Goal: Obtain resource: Download file/media

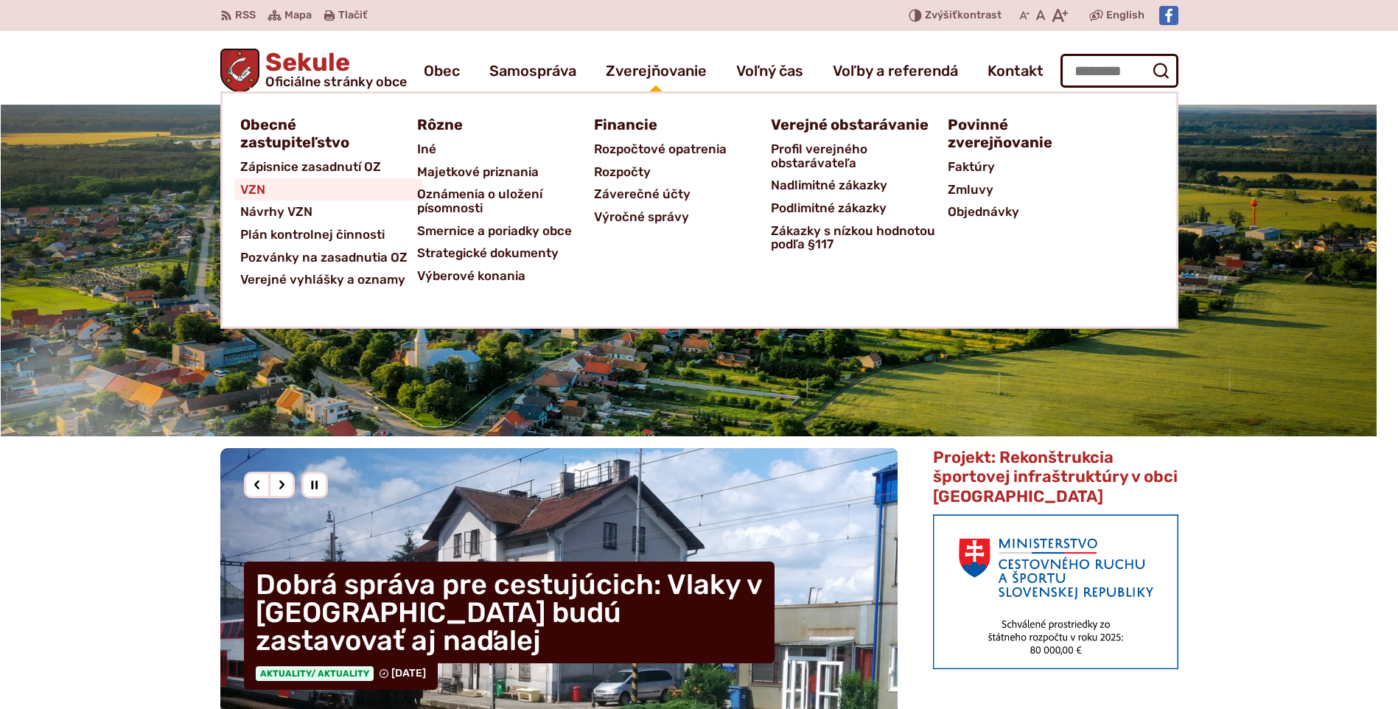
click at [256, 192] on span "VZN" at bounding box center [252, 189] width 25 height 23
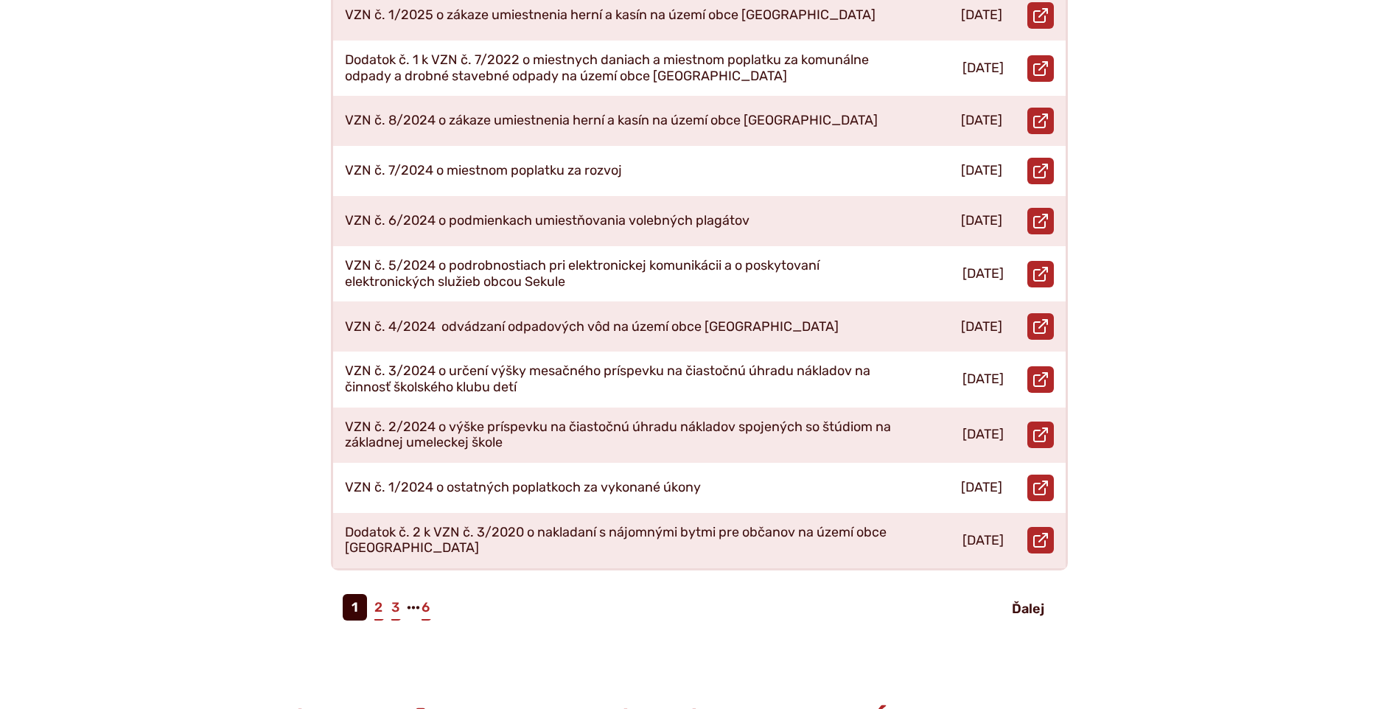
scroll to position [589, 0]
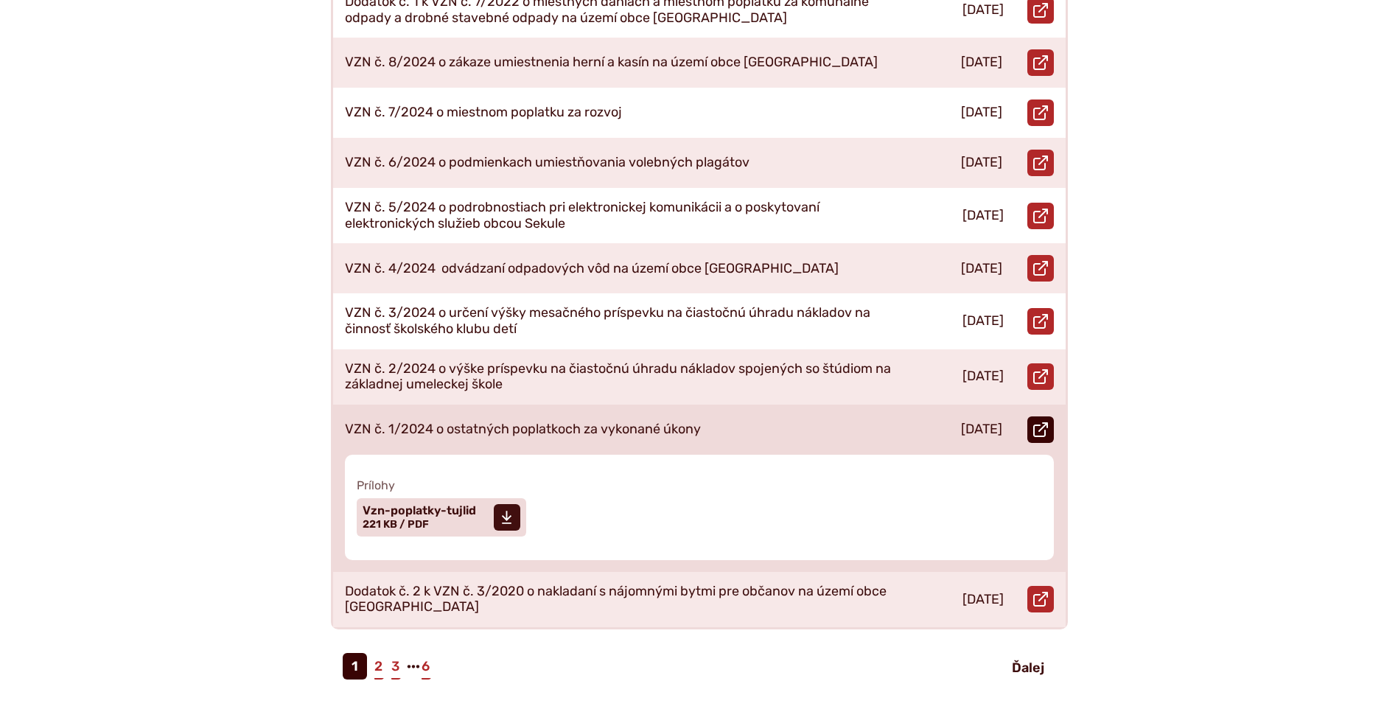
click at [1036, 422] on icon at bounding box center [1040, 429] width 15 height 15
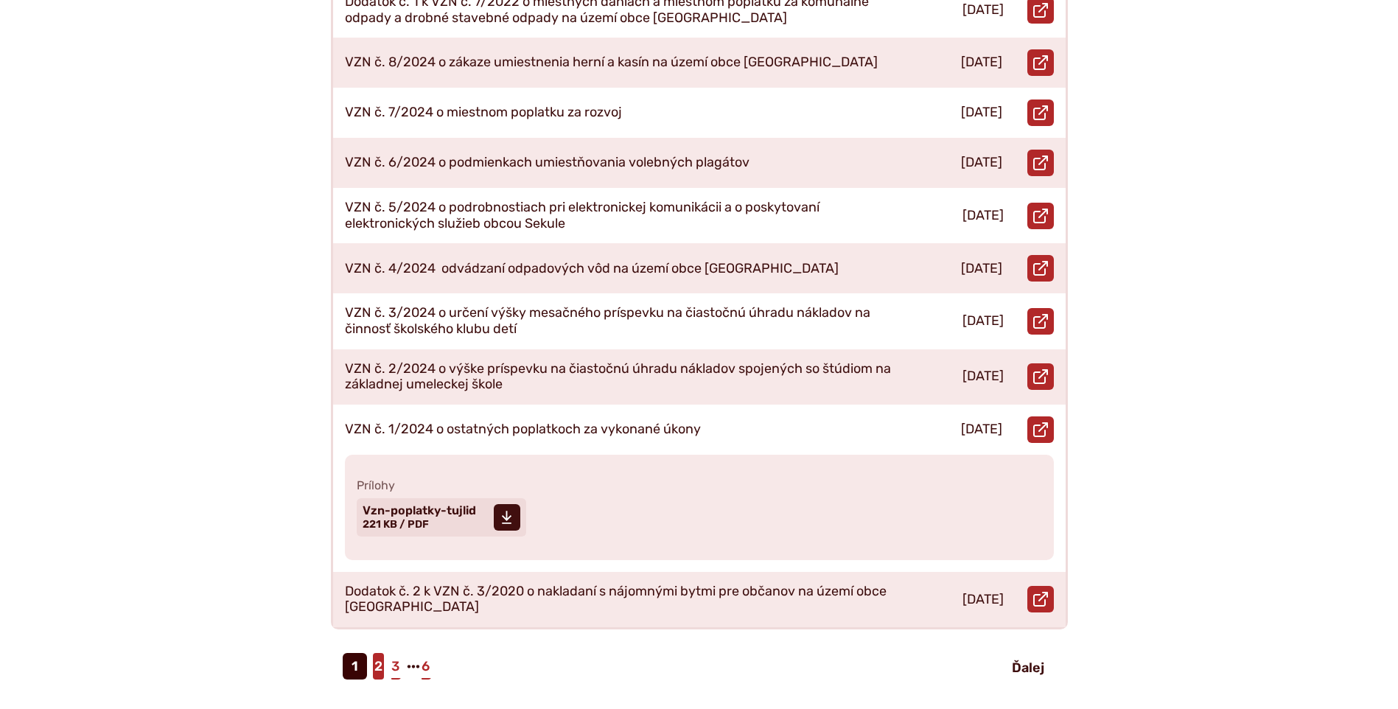
click at [378, 653] on link "2" at bounding box center [378, 666] width 11 height 27
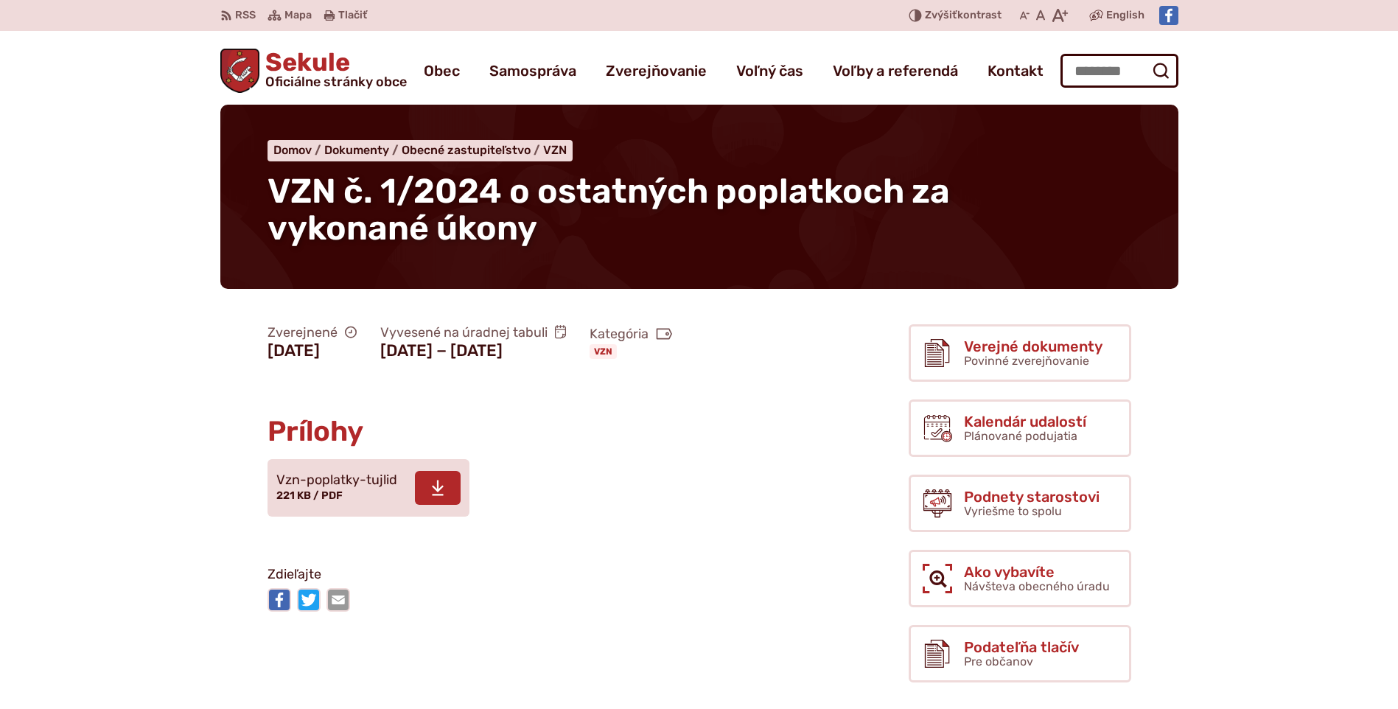
click at [424, 505] on span at bounding box center [438, 488] width 46 height 34
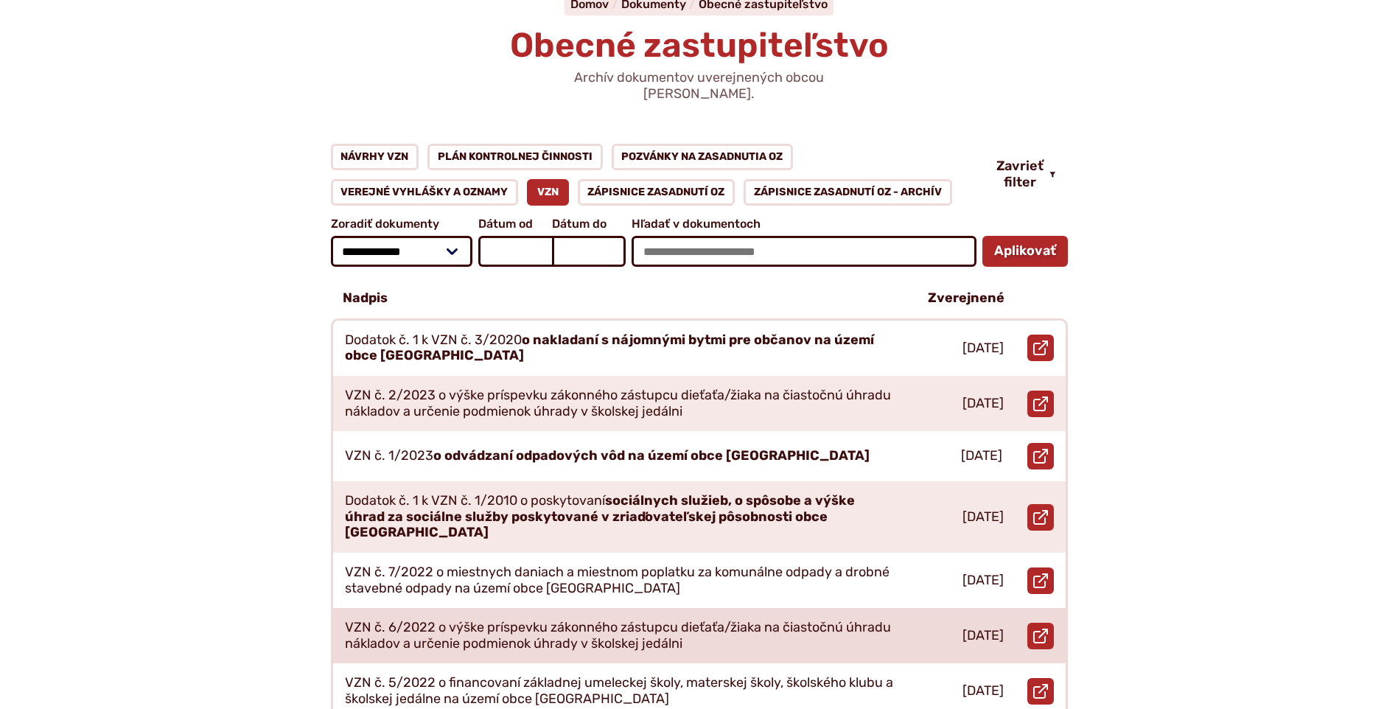
scroll to position [147, 0]
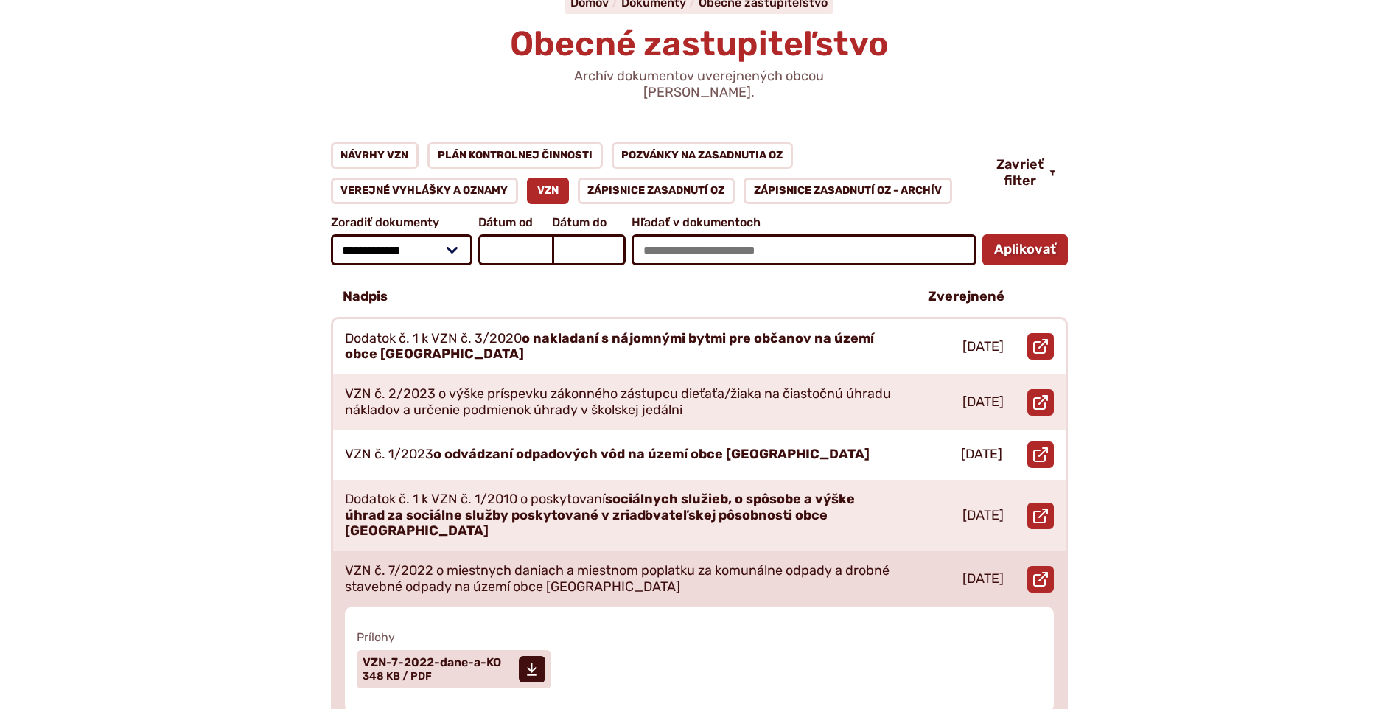
click at [525, 563] on p "VZN č. 7/2022 o miestnych daniach a miestnom poplatku za komunálne odpady a dro…" at bounding box center [619, 579] width 548 height 32
click at [535, 662] on icon at bounding box center [531, 669] width 11 height 15
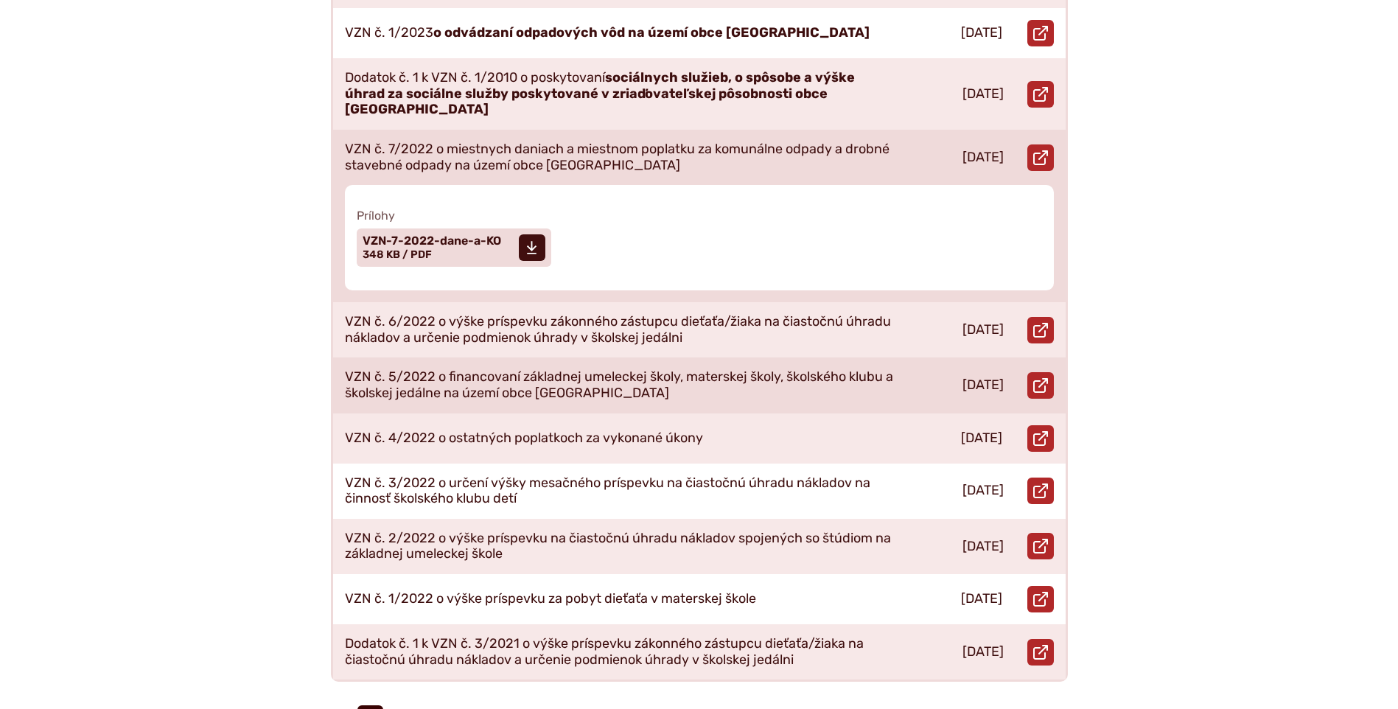
scroll to position [589, 0]
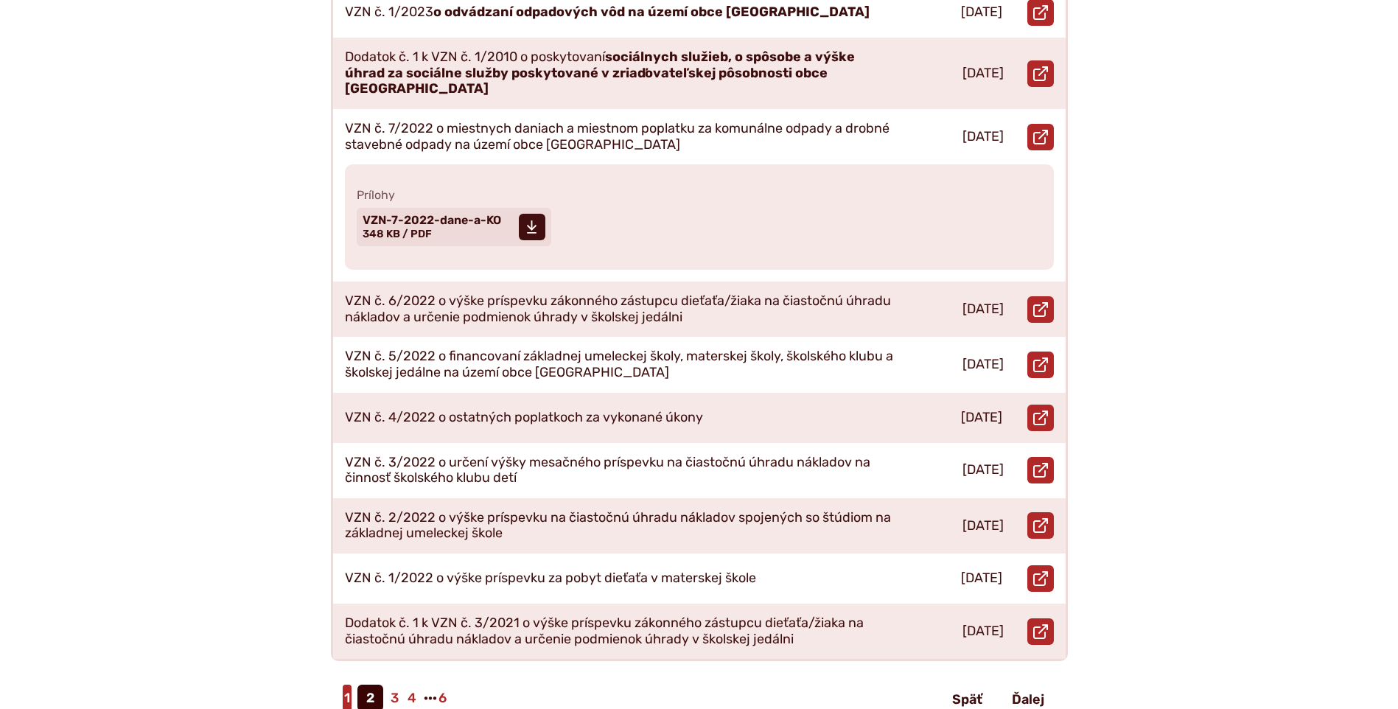
click at [348, 685] on link "1" at bounding box center [347, 698] width 9 height 27
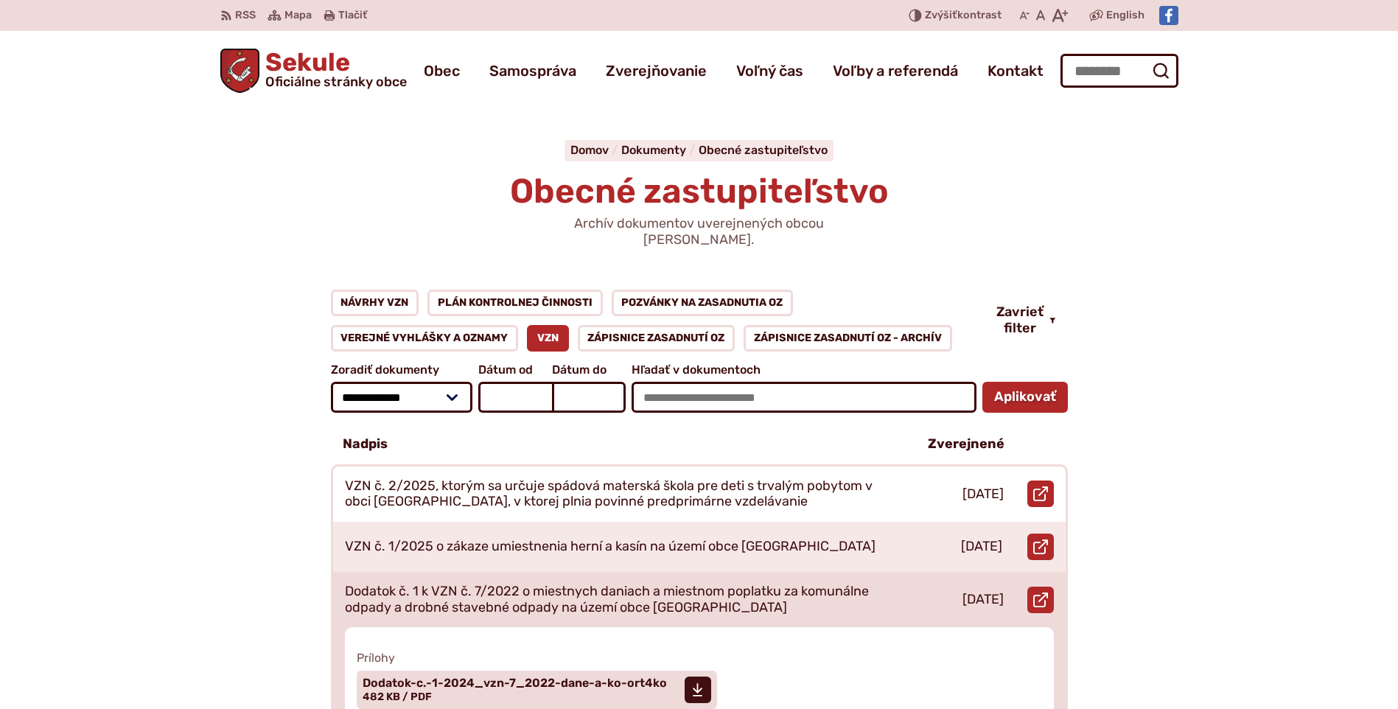
click at [713, 584] on p "Dodatok č. 1 k VZN č. 7/2022 o miestnych daniach a miestnom poplatku za komunál…" at bounding box center [619, 600] width 548 height 32
click at [703, 676] on span at bounding box center [698, 689] width 27 height 27
